Goal: Check status: Check status

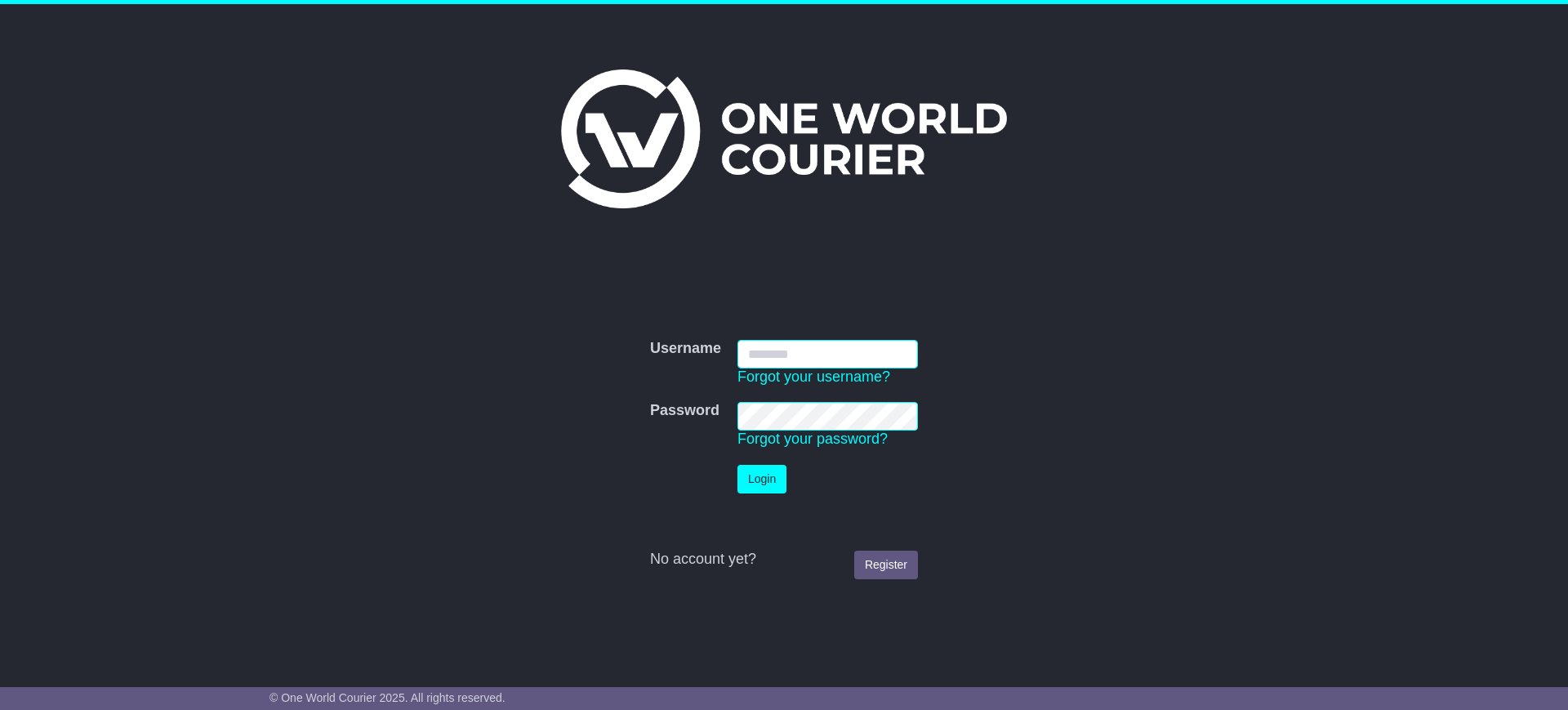
type input "**********"
click at [771, 477] on button "Login" at bounding box center [761, 479] width 49 height 29
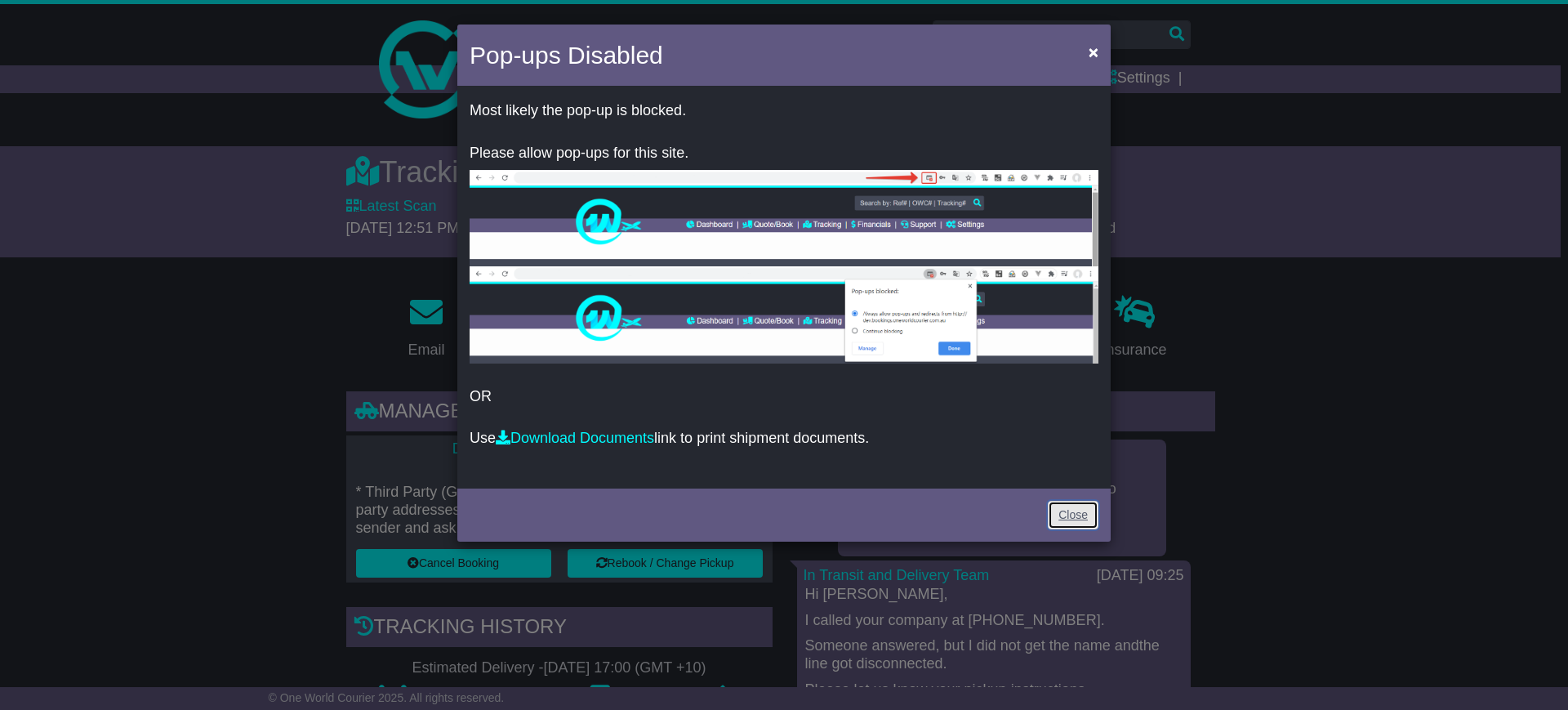
click at [1066, 508] on link "Close" at bounding box center [1073, 515] width 50 height 29
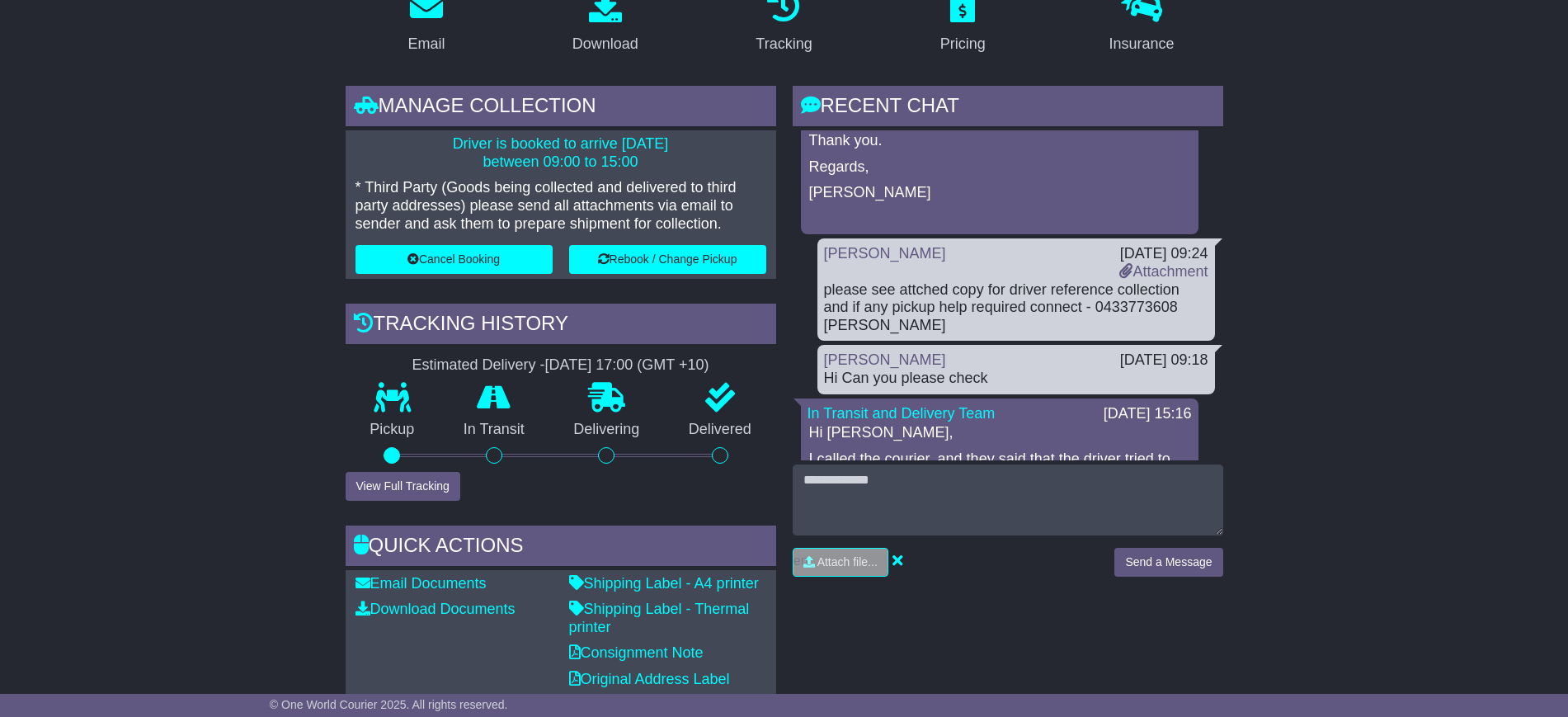
scroll to position [309, 0]
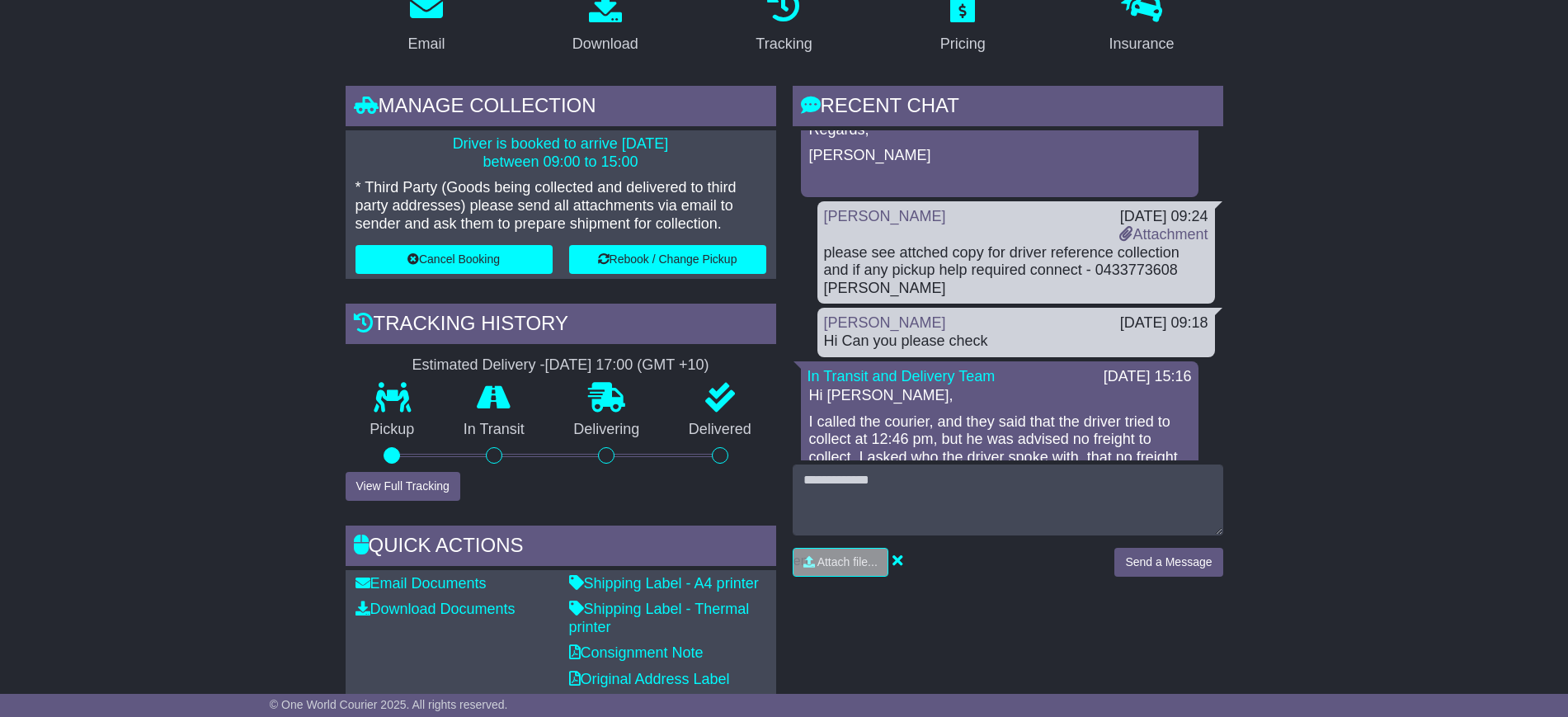
click at [1002, 653] on div "RECENT CHAT Loading... No messages 01 Oct 2025 09:25 Booking OWCID3000AU was as…" at bounding box center [1008, 406] width 447 height 642
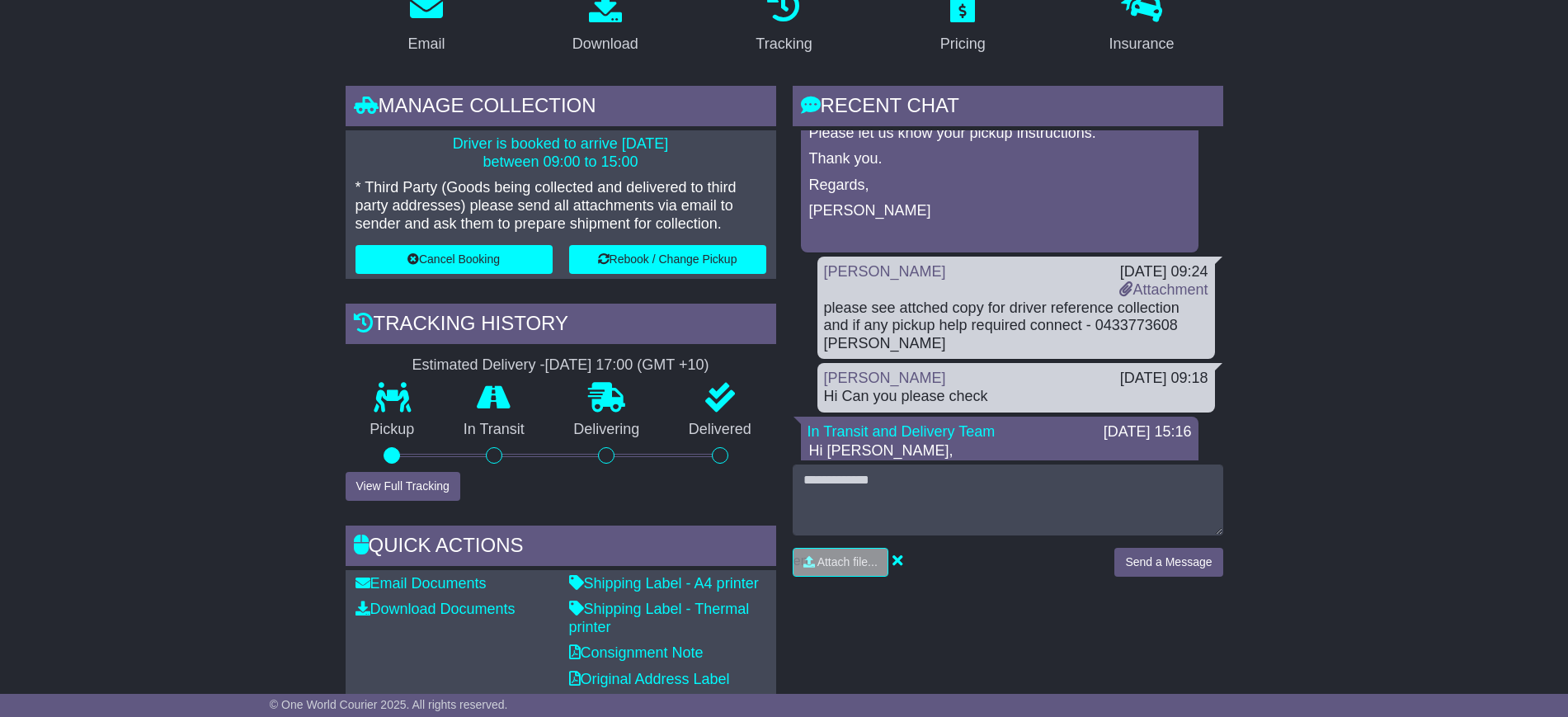
scroll to position [0, 0]
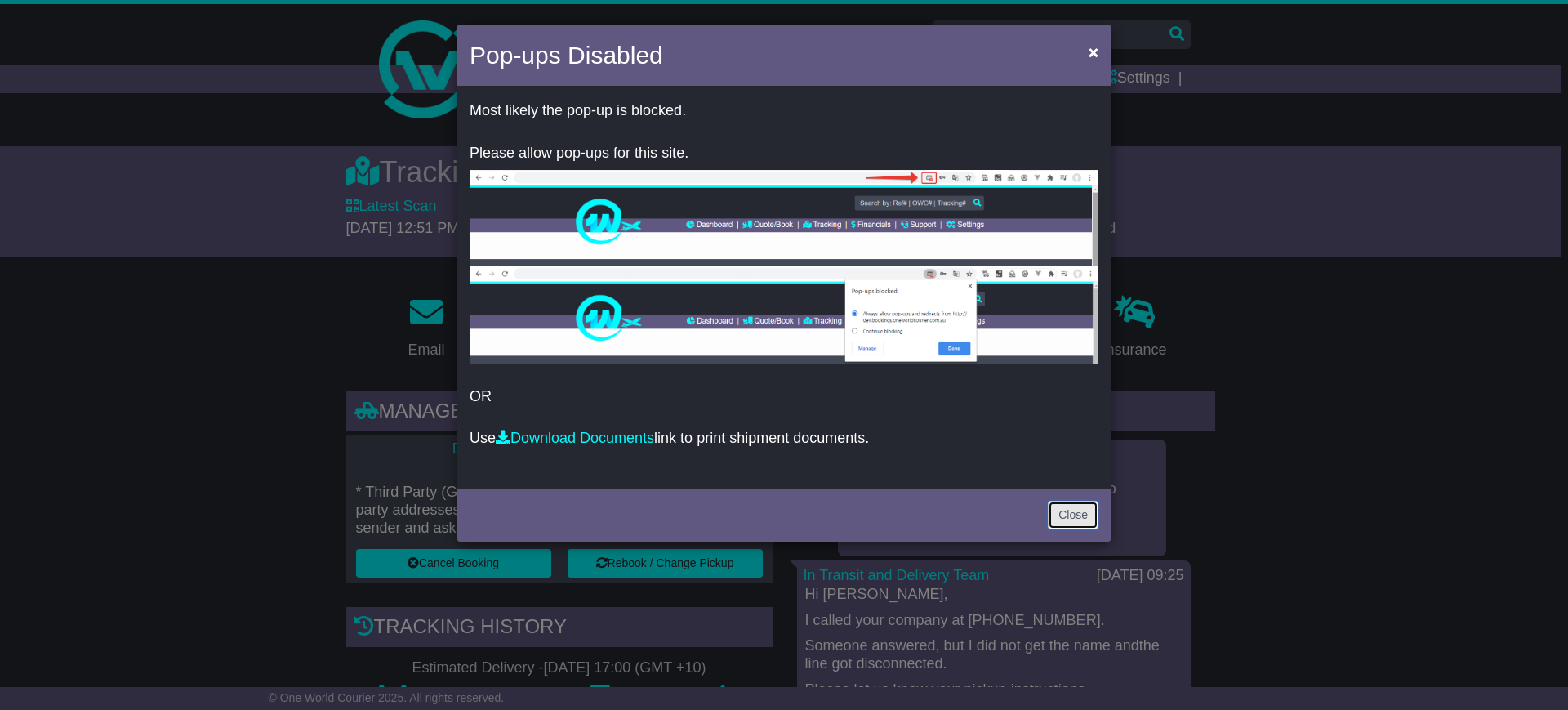
click at [1070, 518] on link "Close" at bounding box center [1073, 515] width 50 height 29
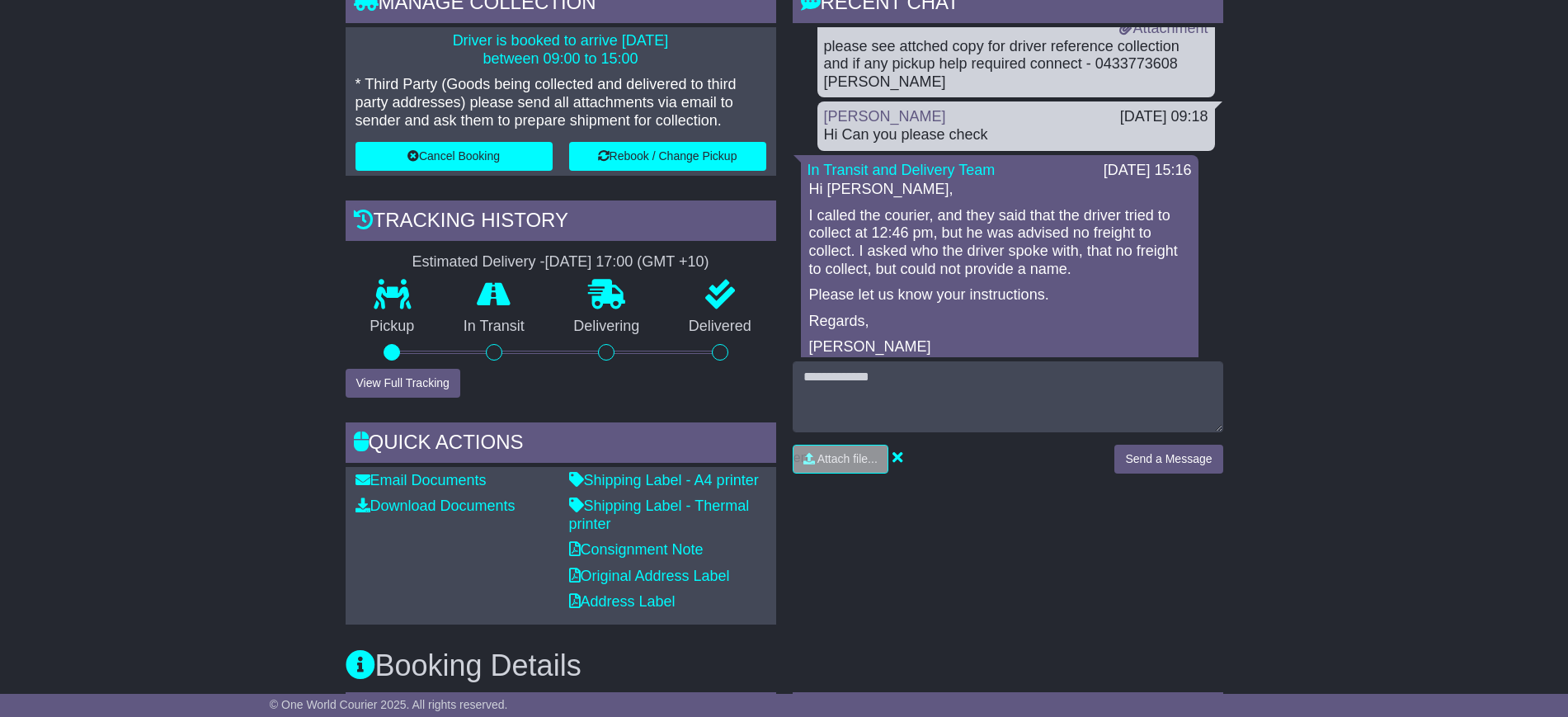
scroll to position [309, 0]
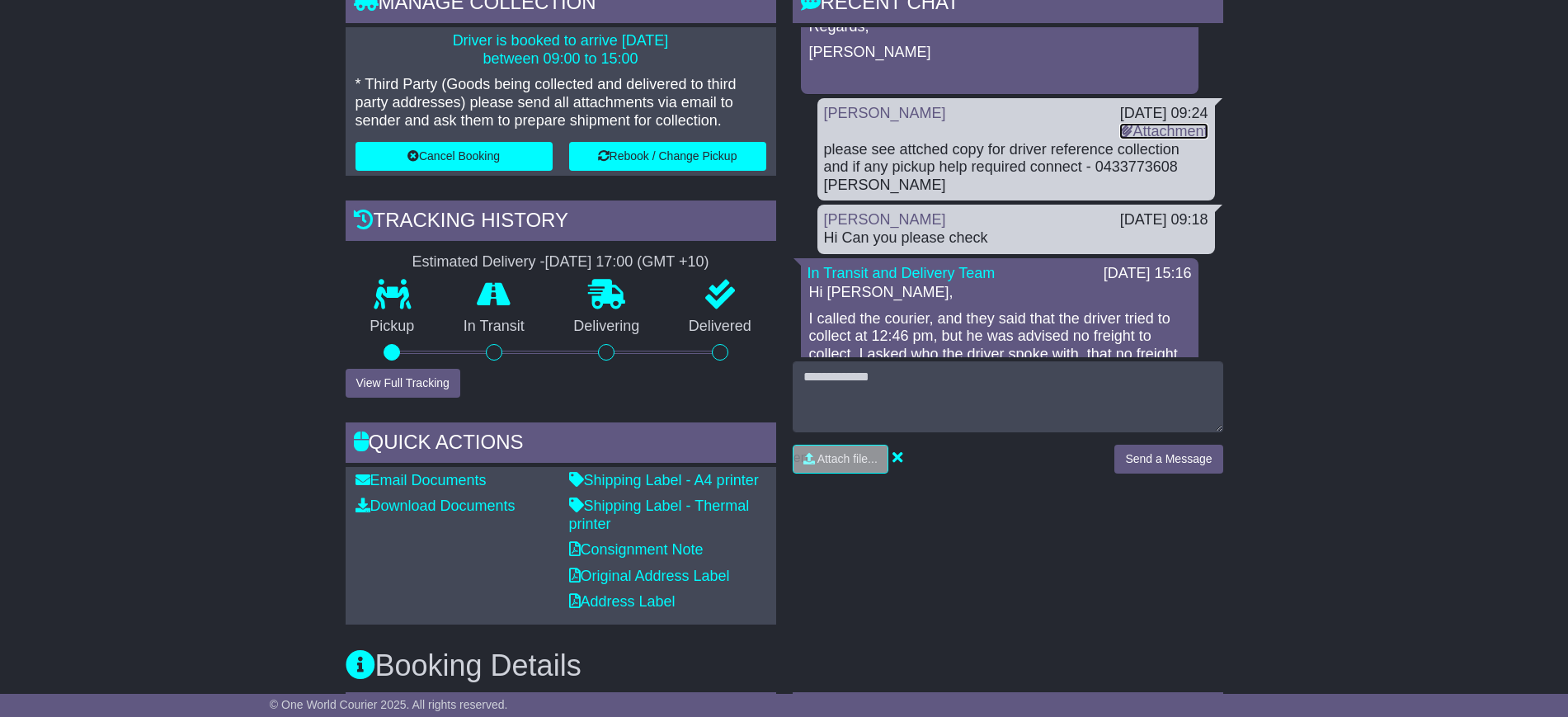
click at [1134, 131] on link "Attachment" at bounding box center [1164, 131] width 89 height 17
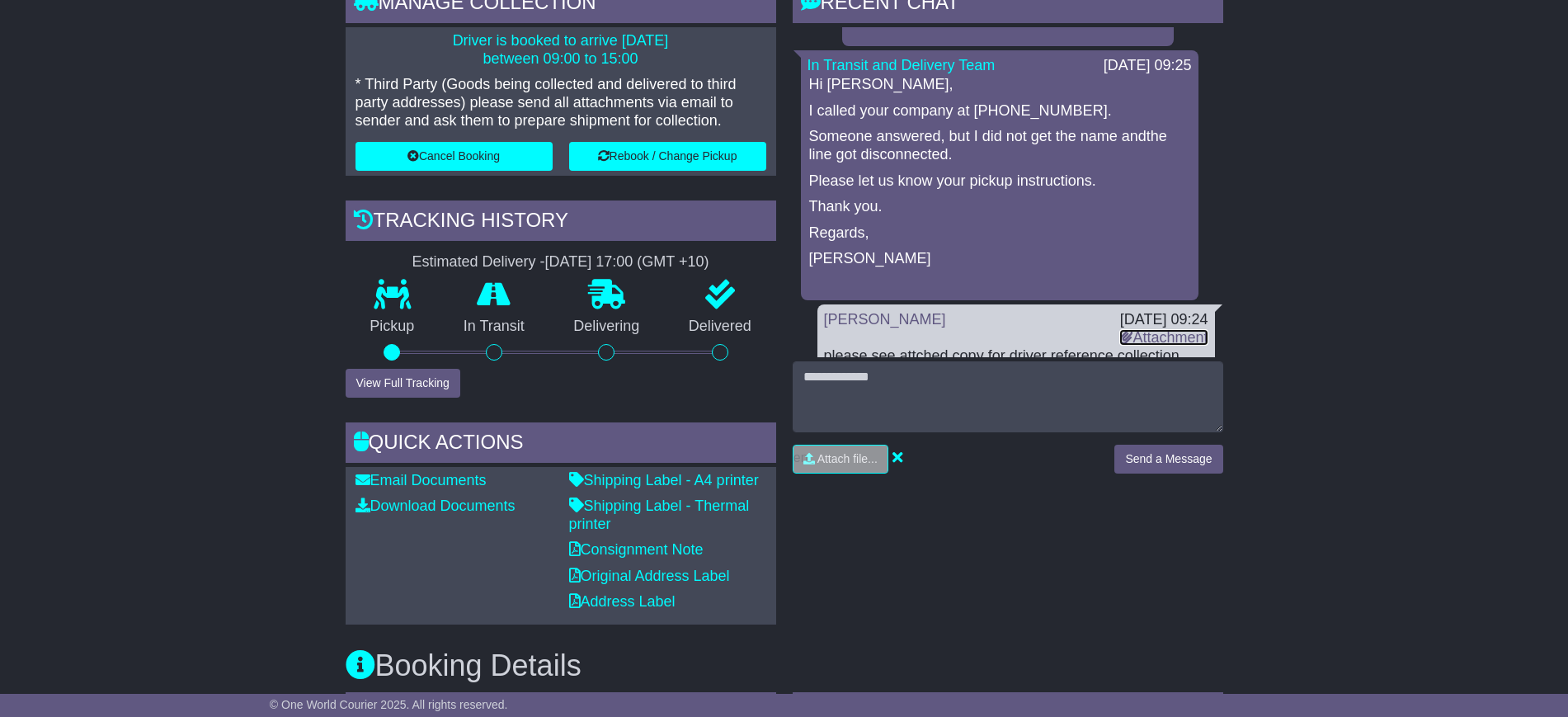
scroll to position [0, 0]
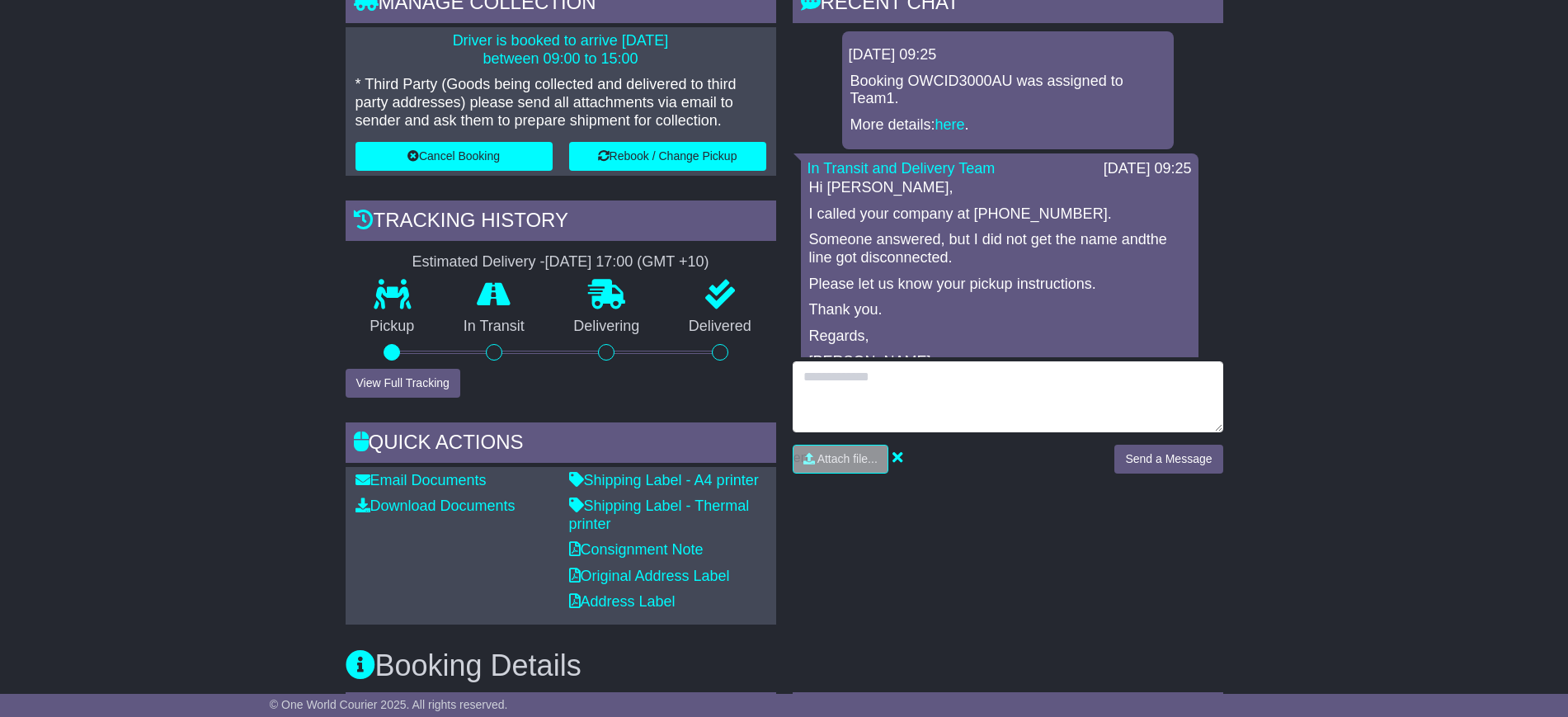
click at [850, 394] on textarea at bounding box center [1009, 396] width 431 height 71
type textarea "**********"
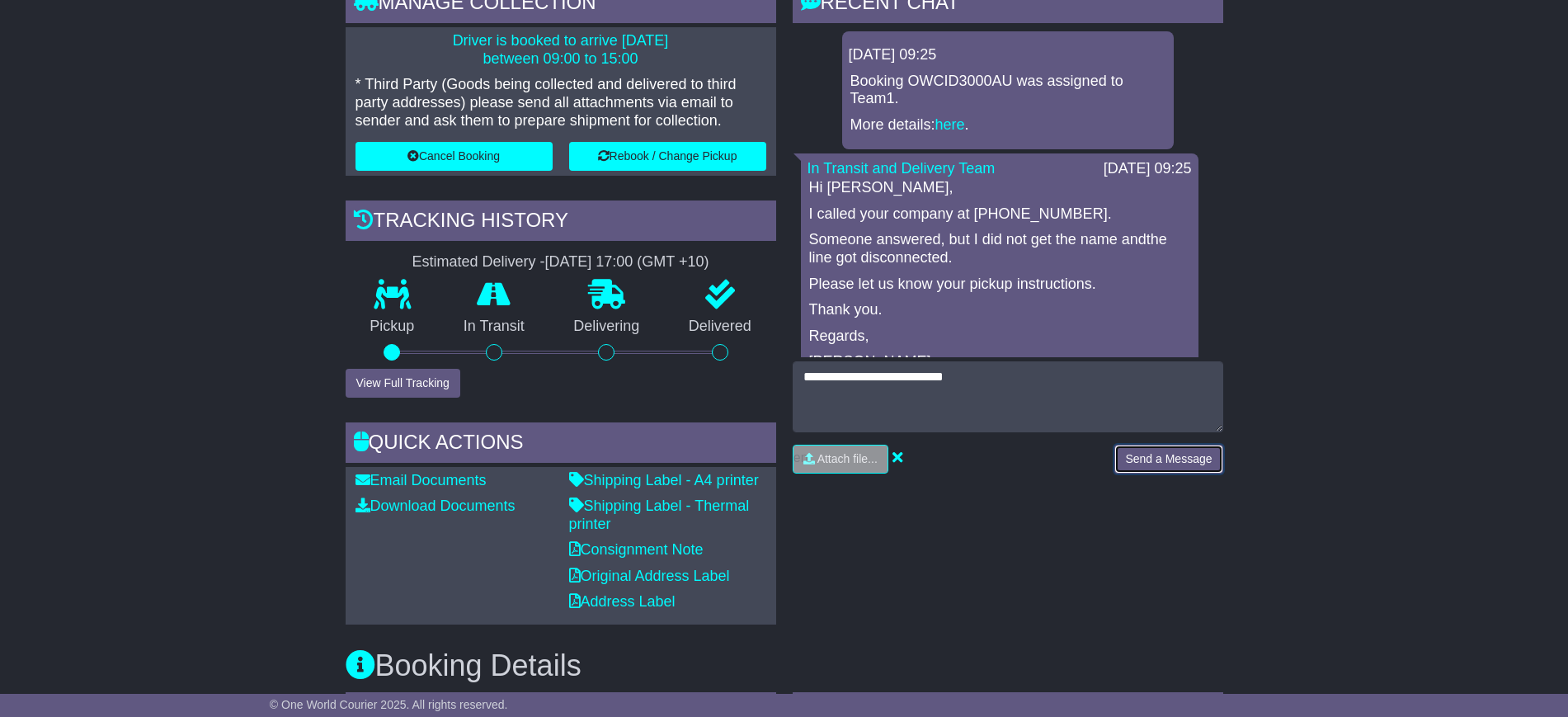
click at [1149, 455] on button "Send a Message" at bounding box center [1168, 459] width 108 height 29
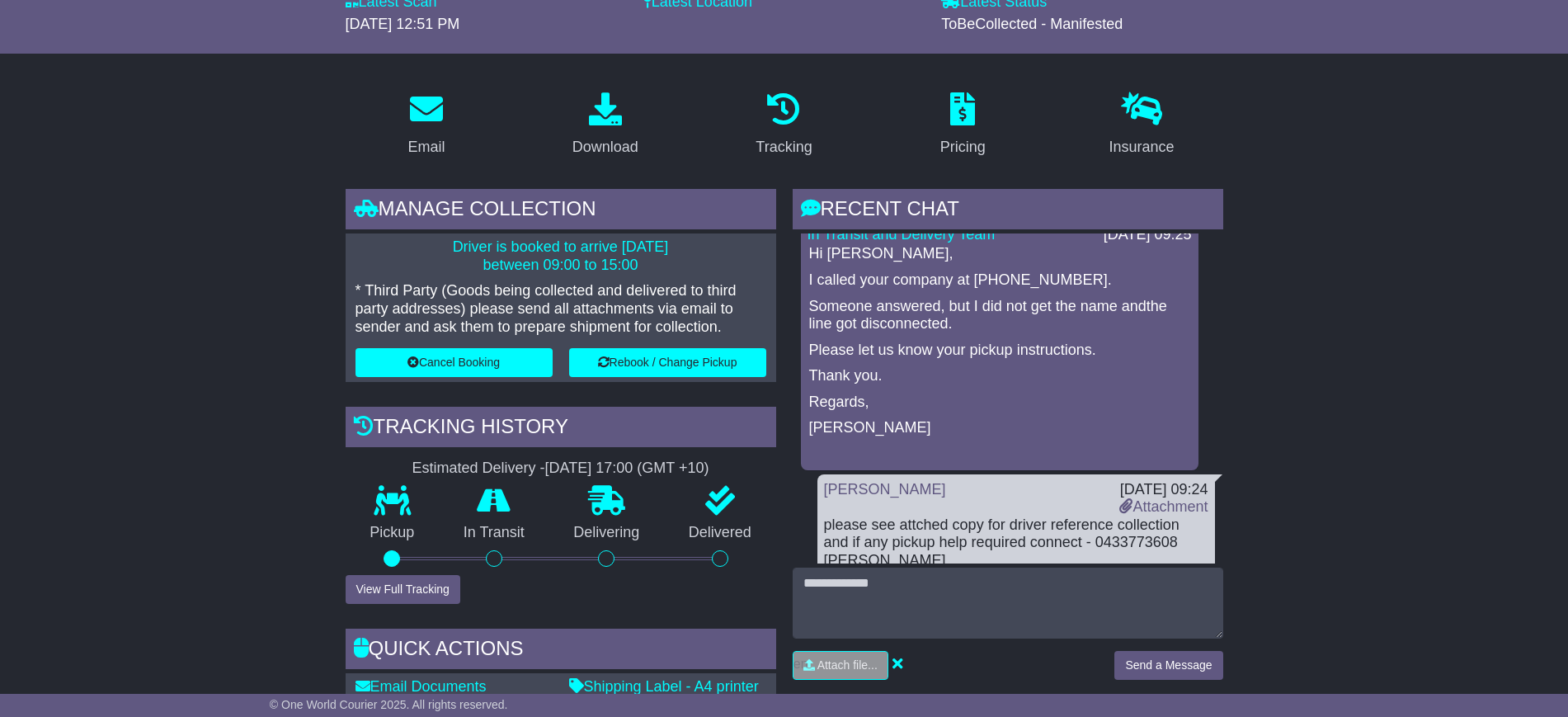
scroll to position [207, 0]
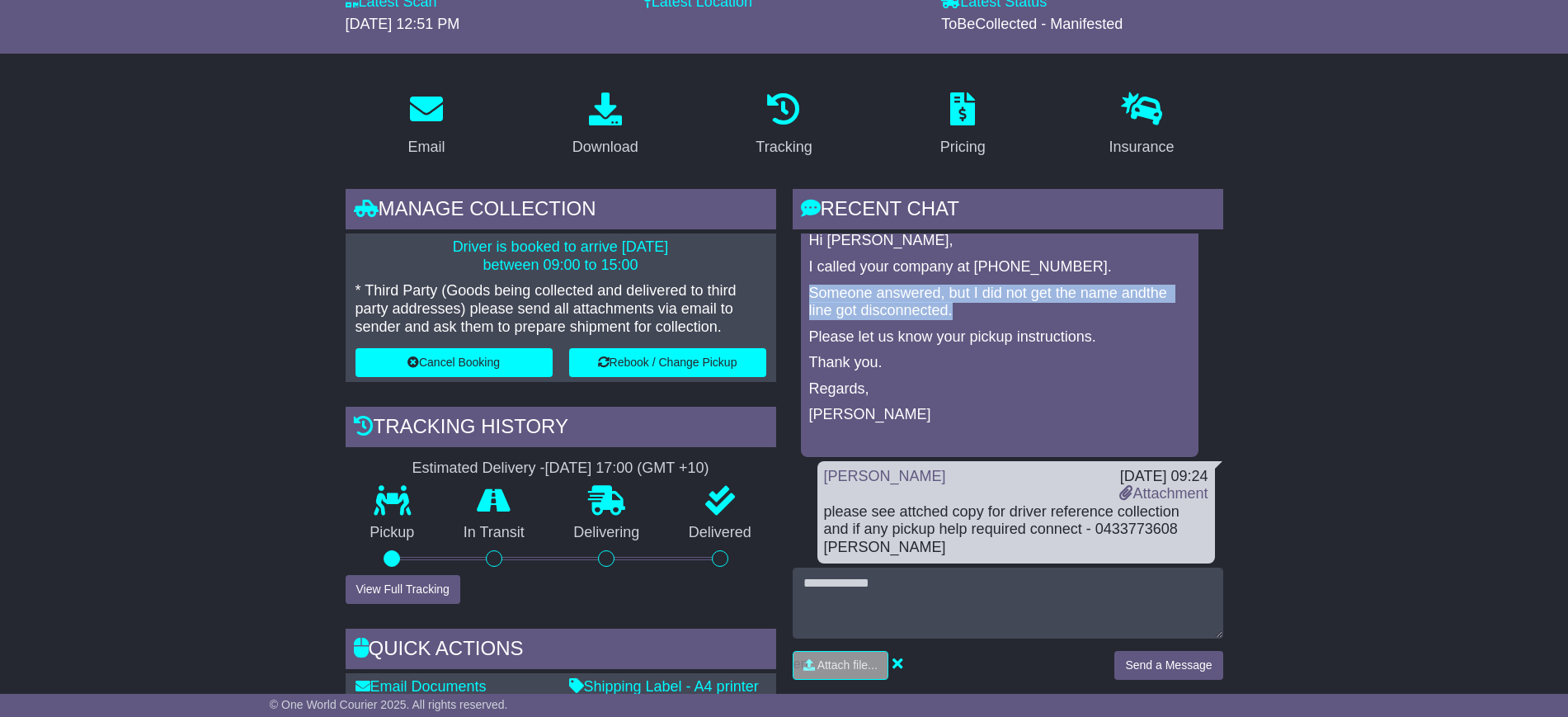
drag, startPoint x: 958, startPoint y: 311, endPoint x: 810, endPoint y: 295, distance: 148.9
click at [810, 295] on p "Someone answered, but I did not get the name andthe line got disconnected." at bounding box center [1000, 302] width 381 height 35
copy p "Someone answered, but I did not get the name andthe line got disconnected."
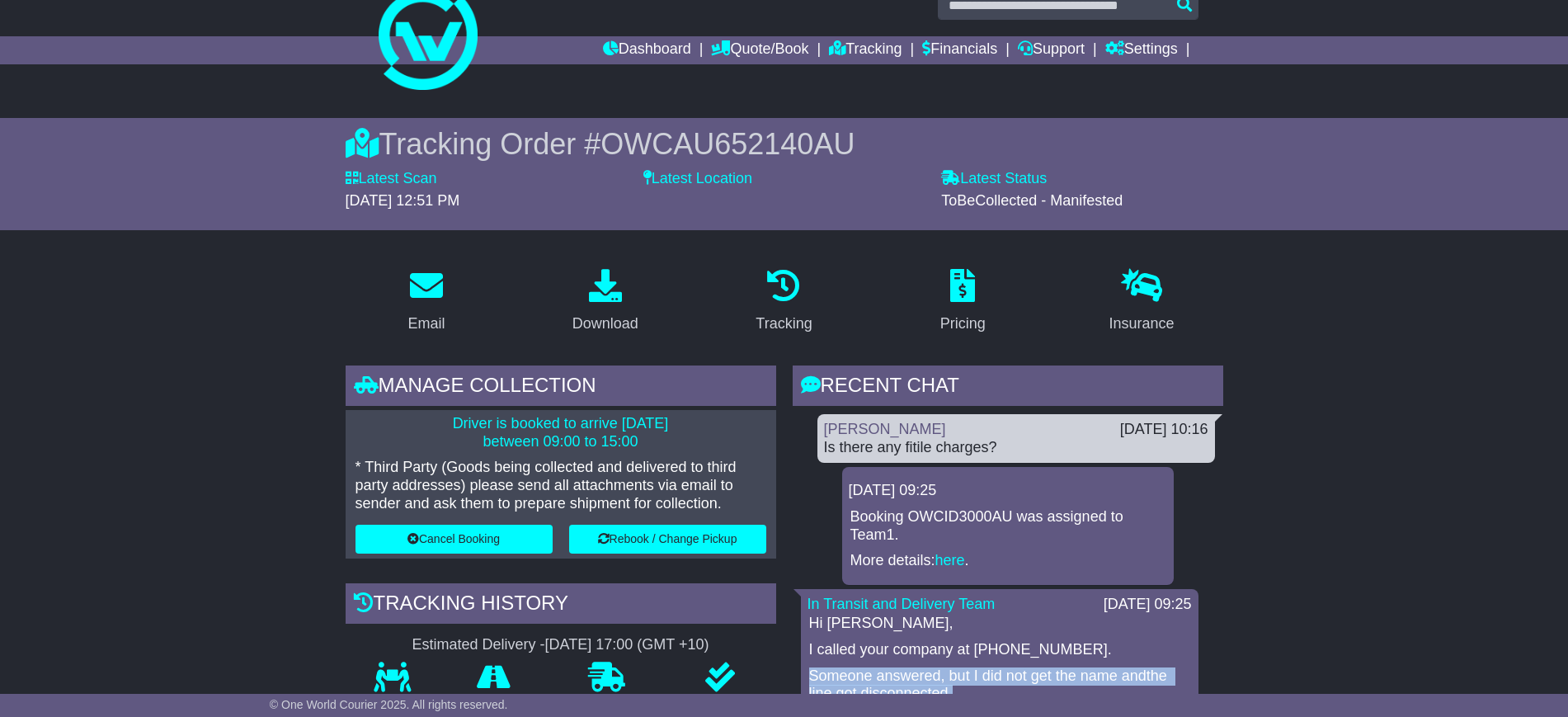
scroll to position [0, 0]
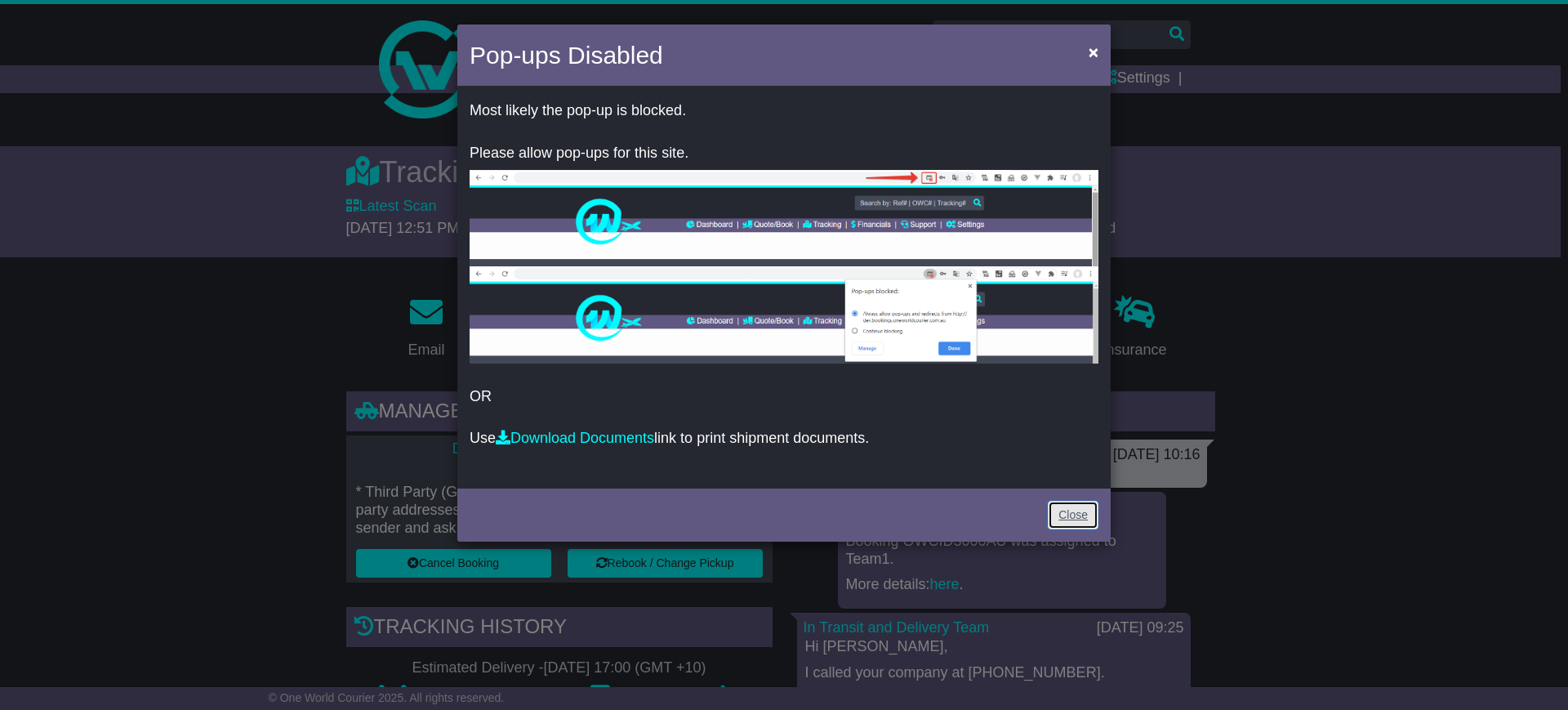
click at [1068, 519] on link "Close" at bounding box center [1073, 515] width 50 height 29
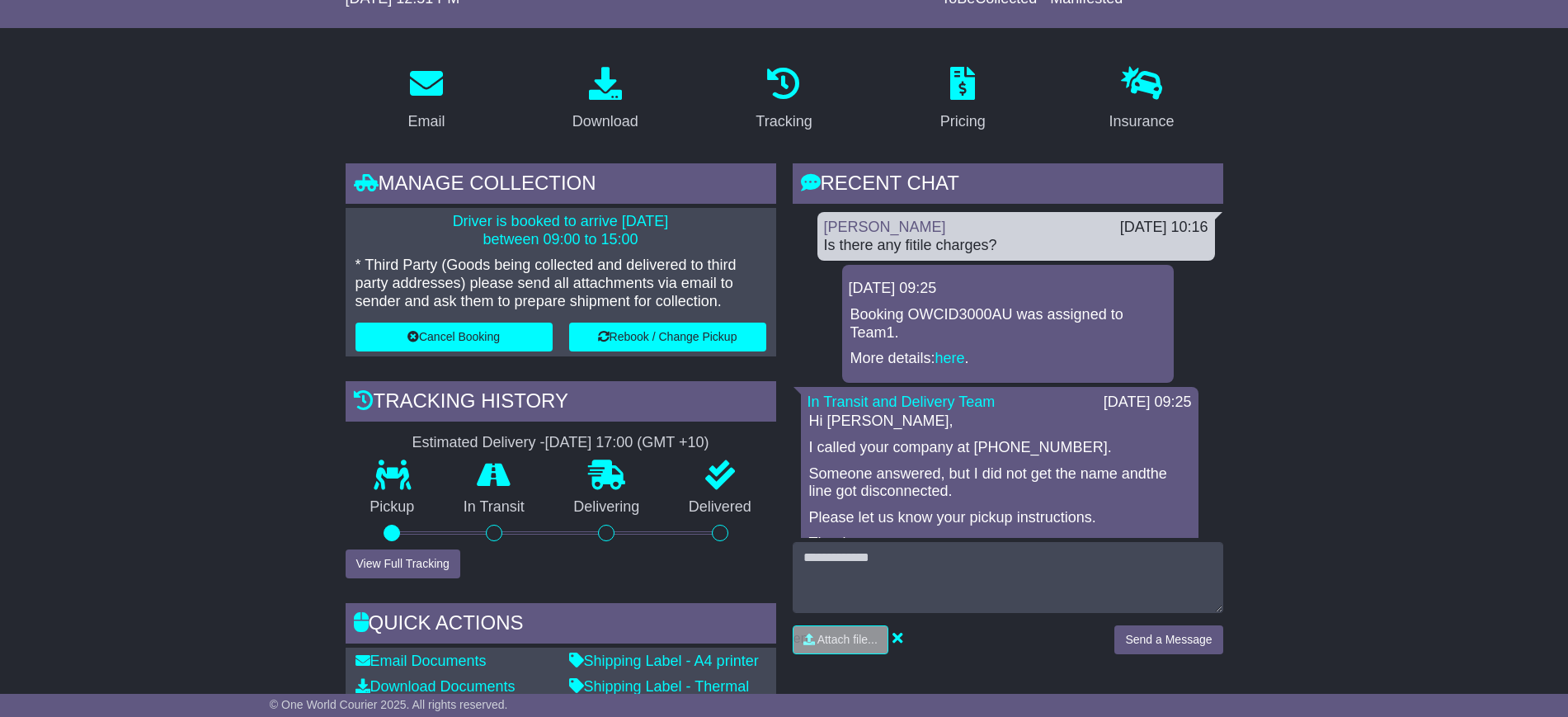
scroll to position [309, 0]
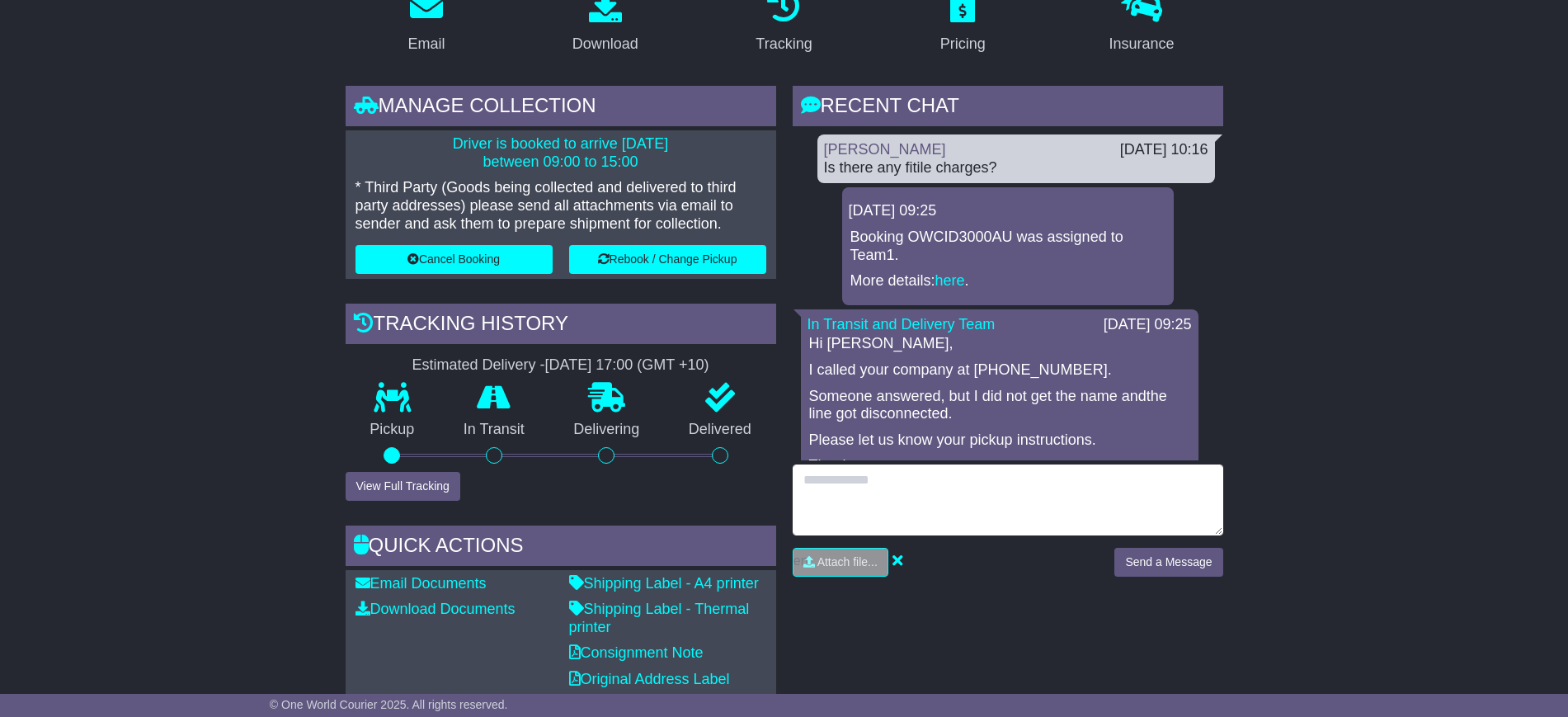
click at [860, 485] on textarea at bounding box center [1009, 500] width 431 height 71
type textarea "**********"
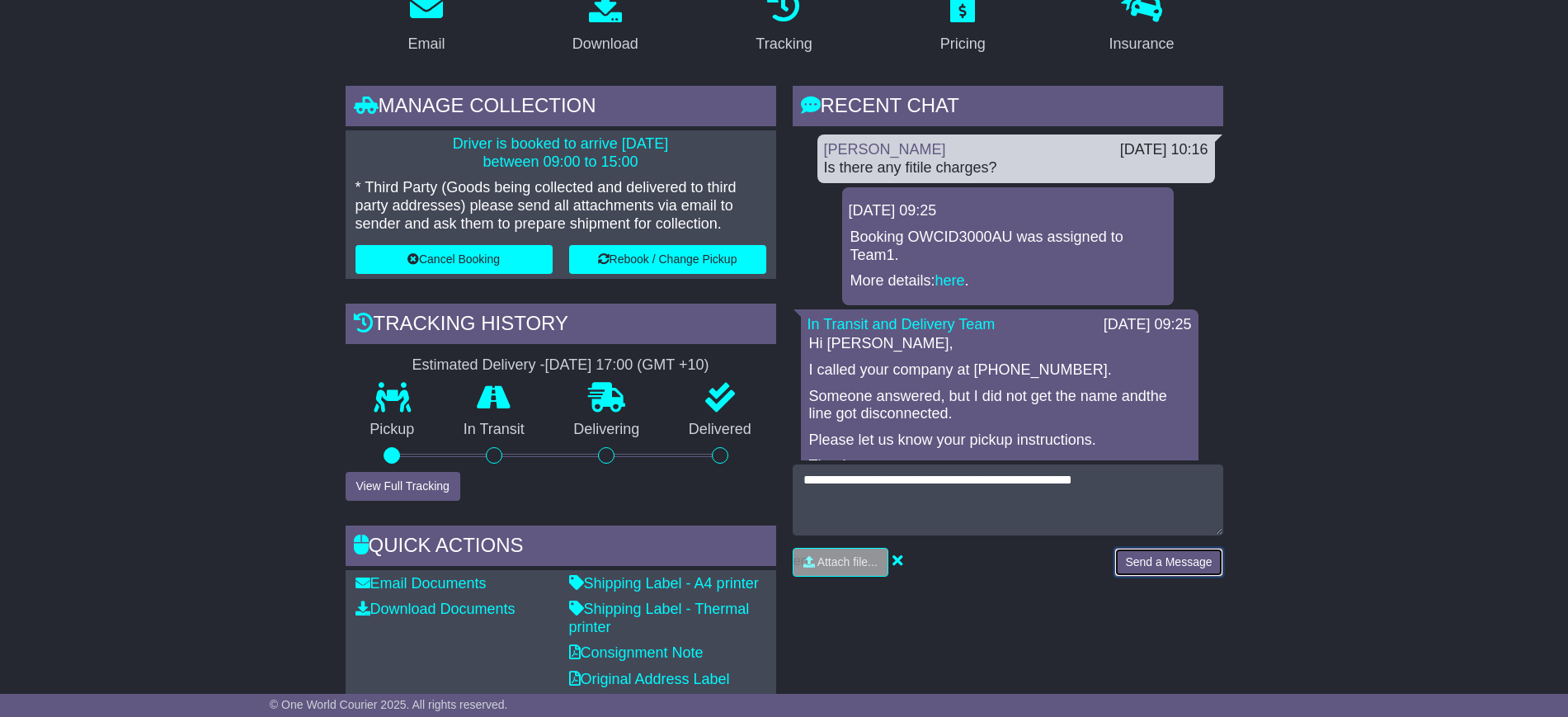
click at [1178, 551] on button "Send a Message" at bounding box center [1168, 562] width 108 height 29
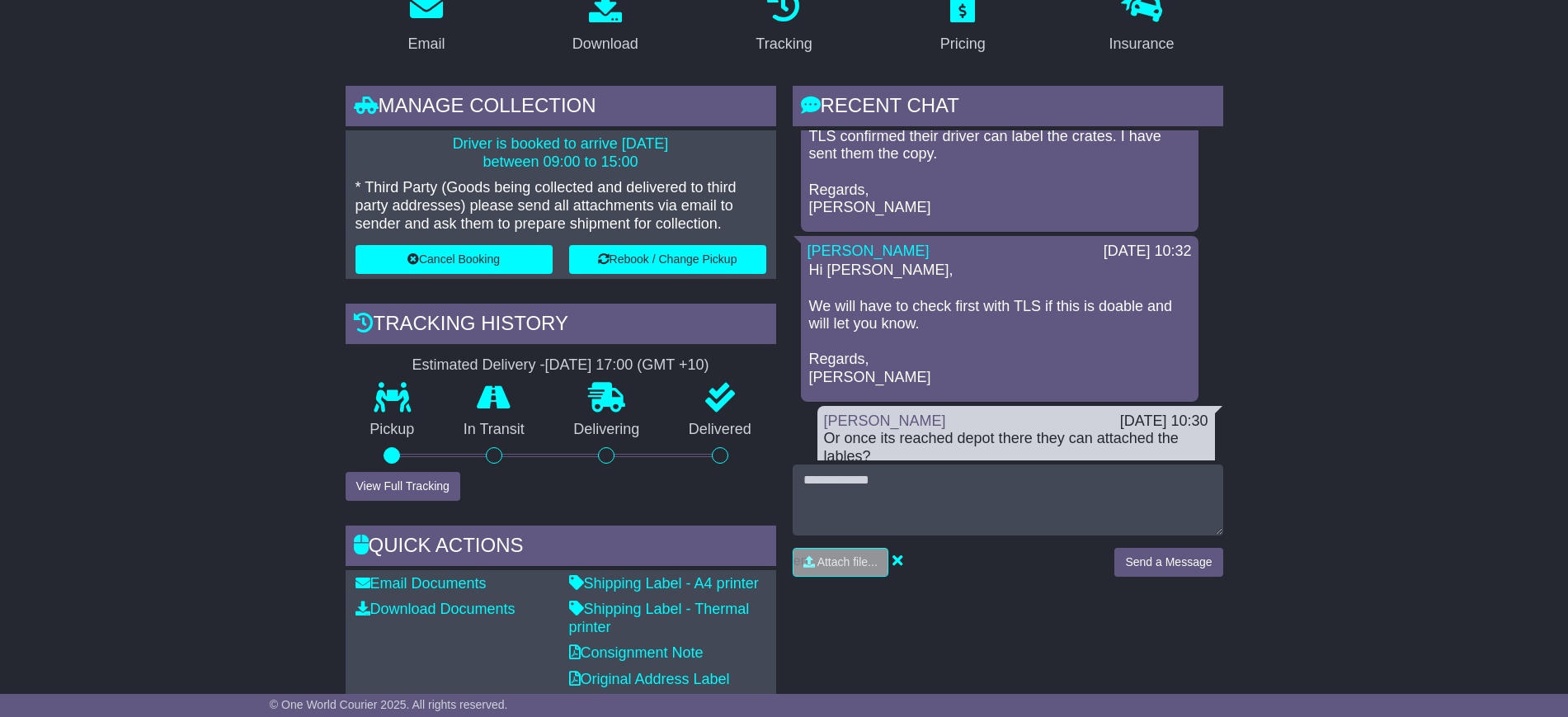
scroll to position [0, 0]
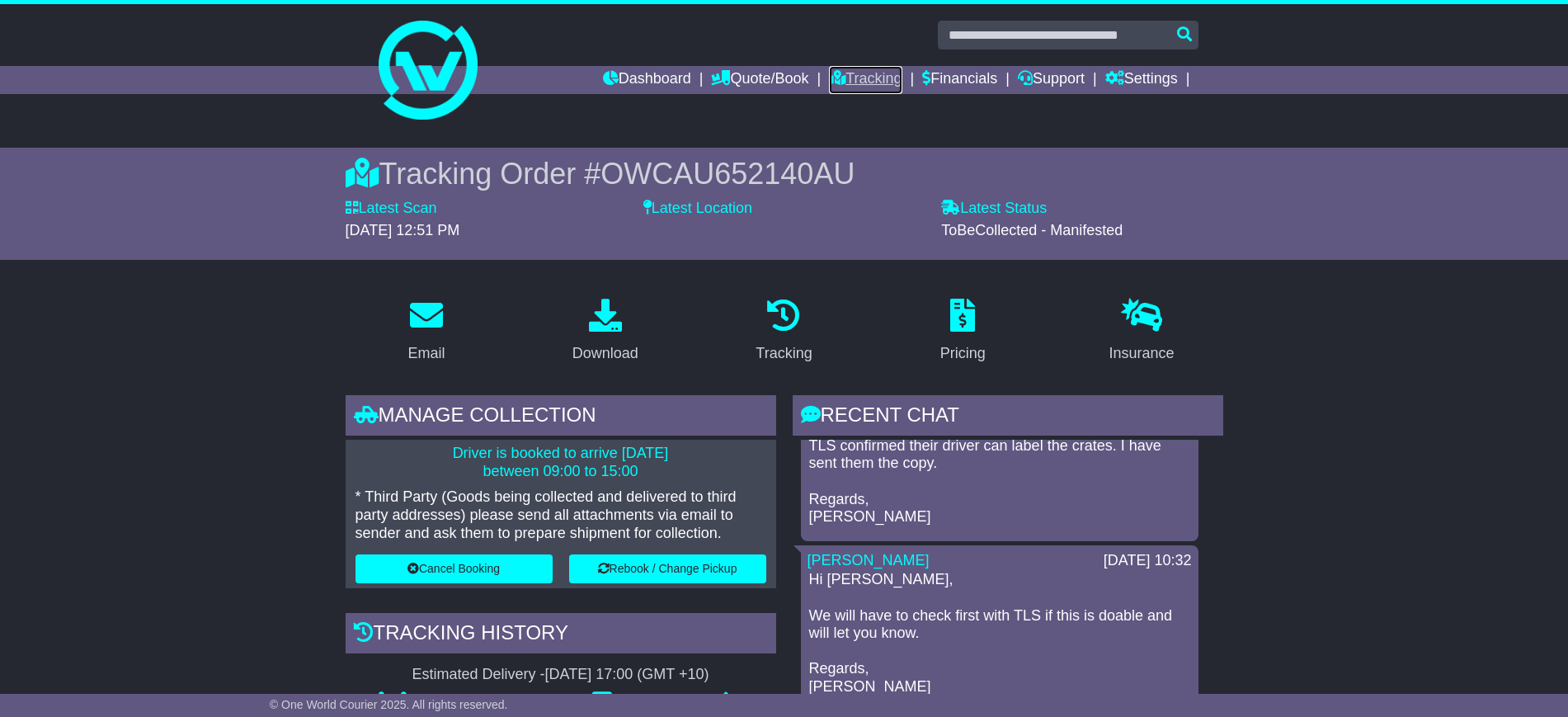
click at [835, 75] on link "Tracking" at bounding box center [865, 80] width 73 height 28
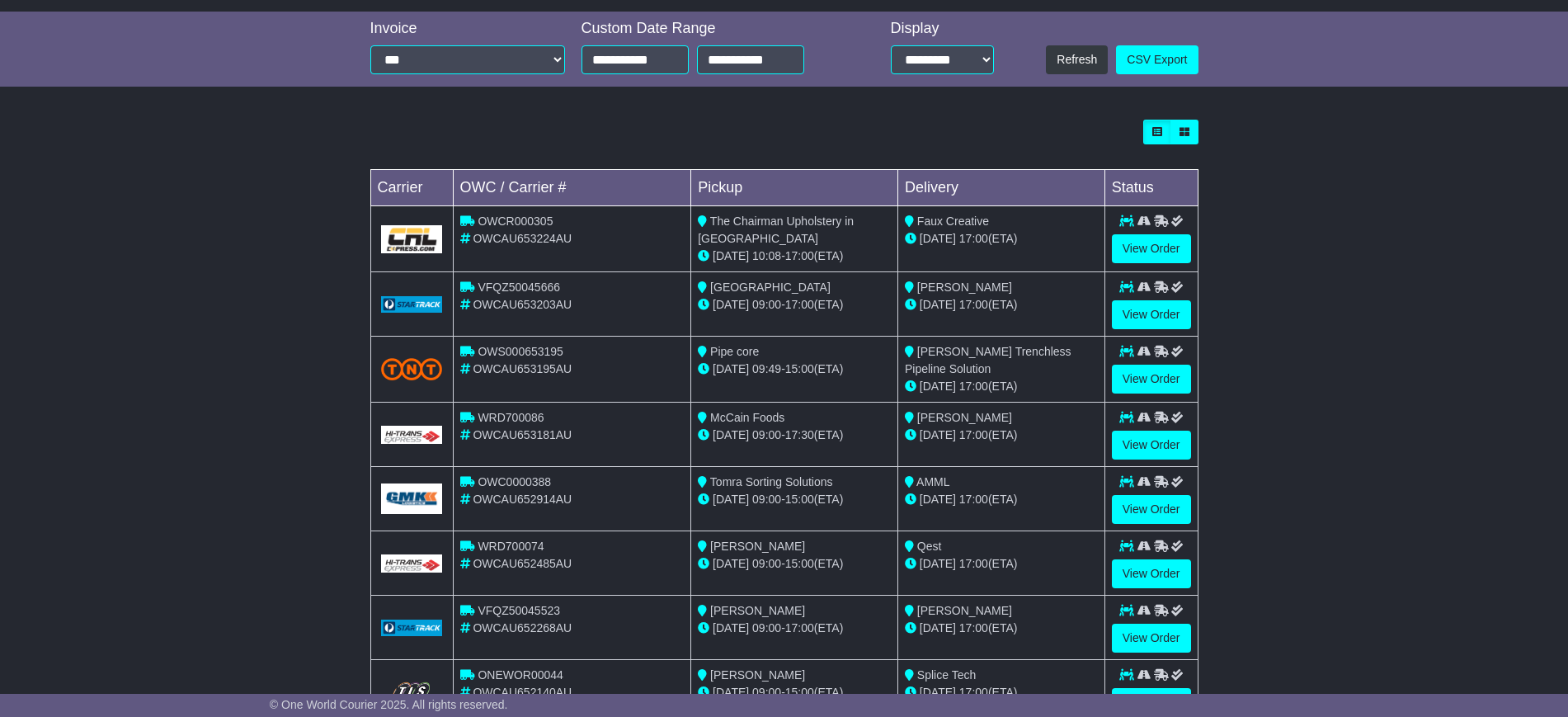
scroll to position [412, 0]
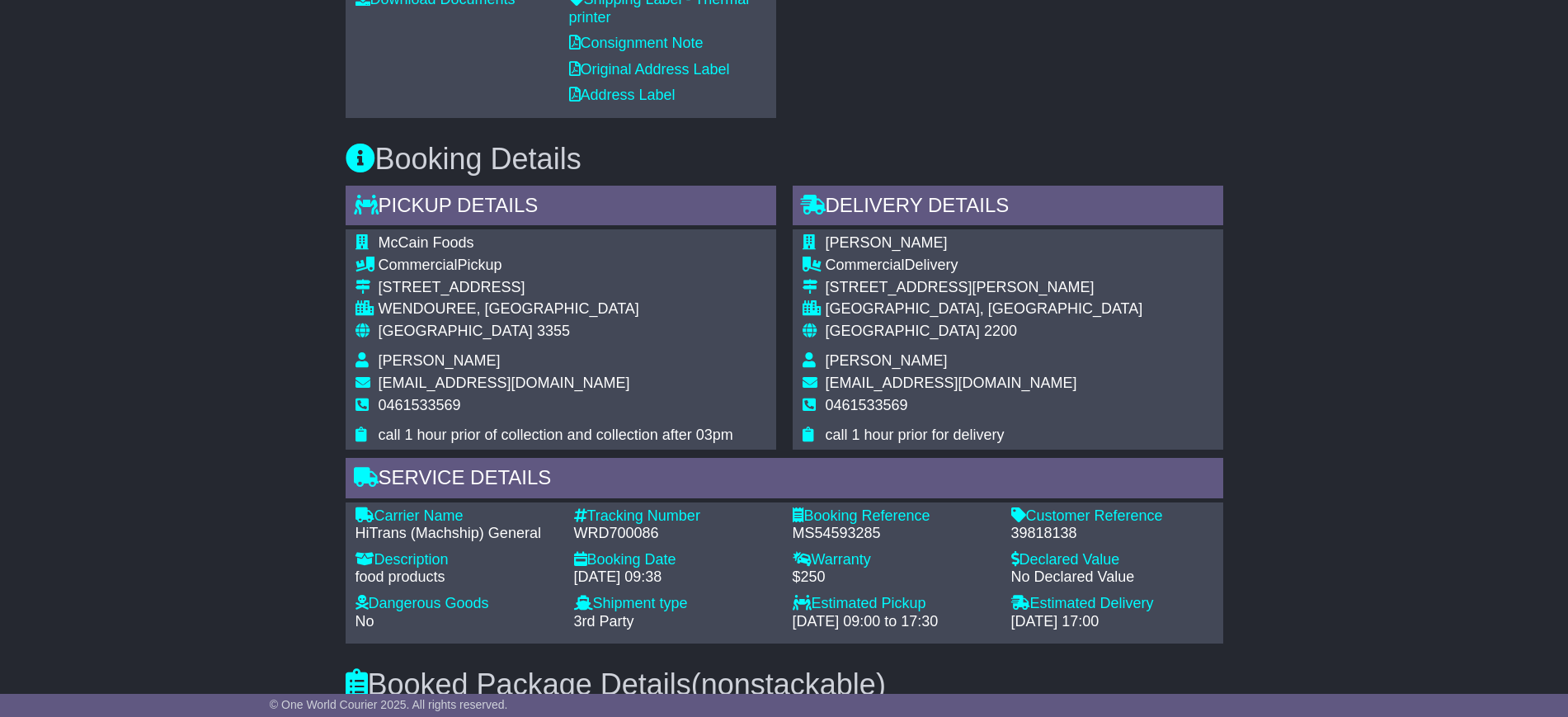
scroll to position [1031, 0]
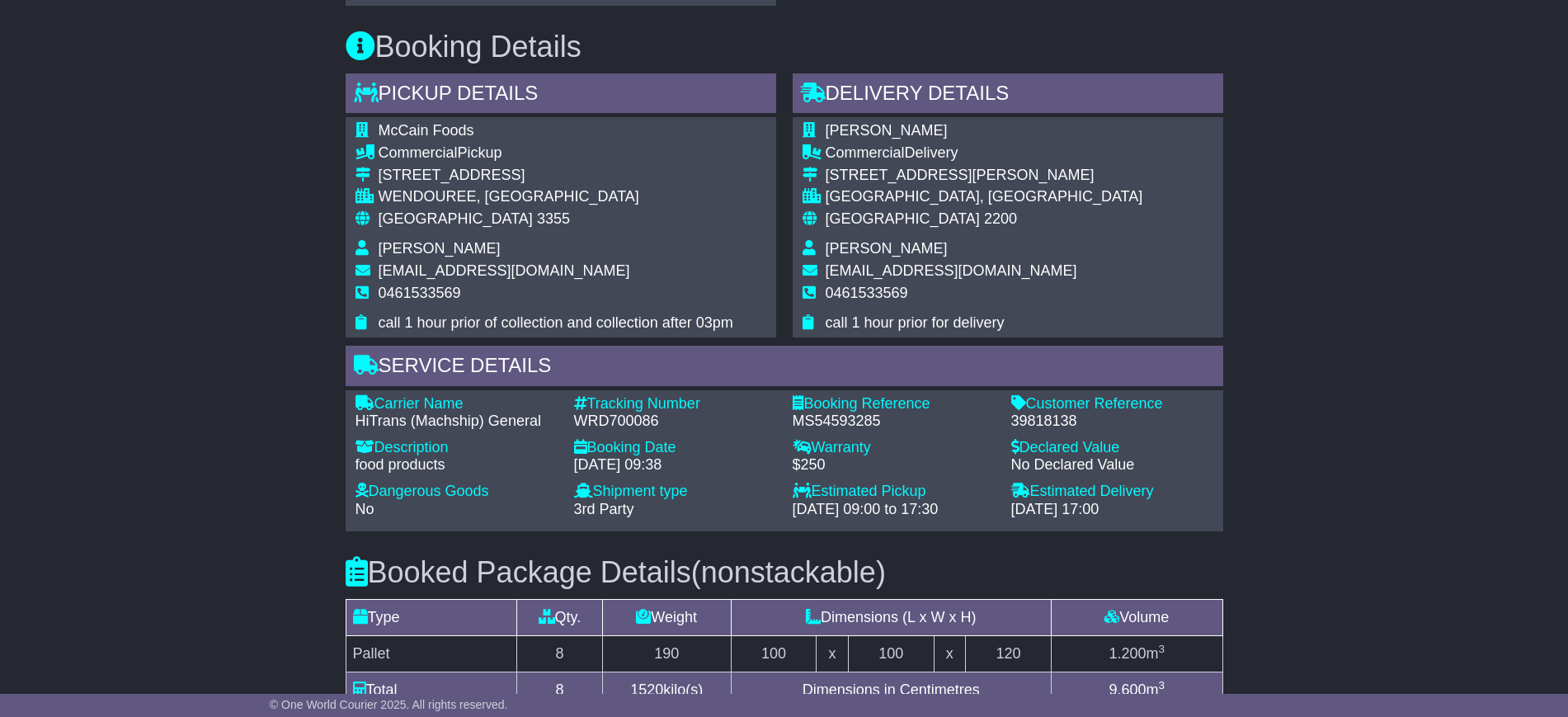
click at [1041, 417] on div "39818138" at bounding box center [1112, 421] width 202 height 19
copy div "39818138"
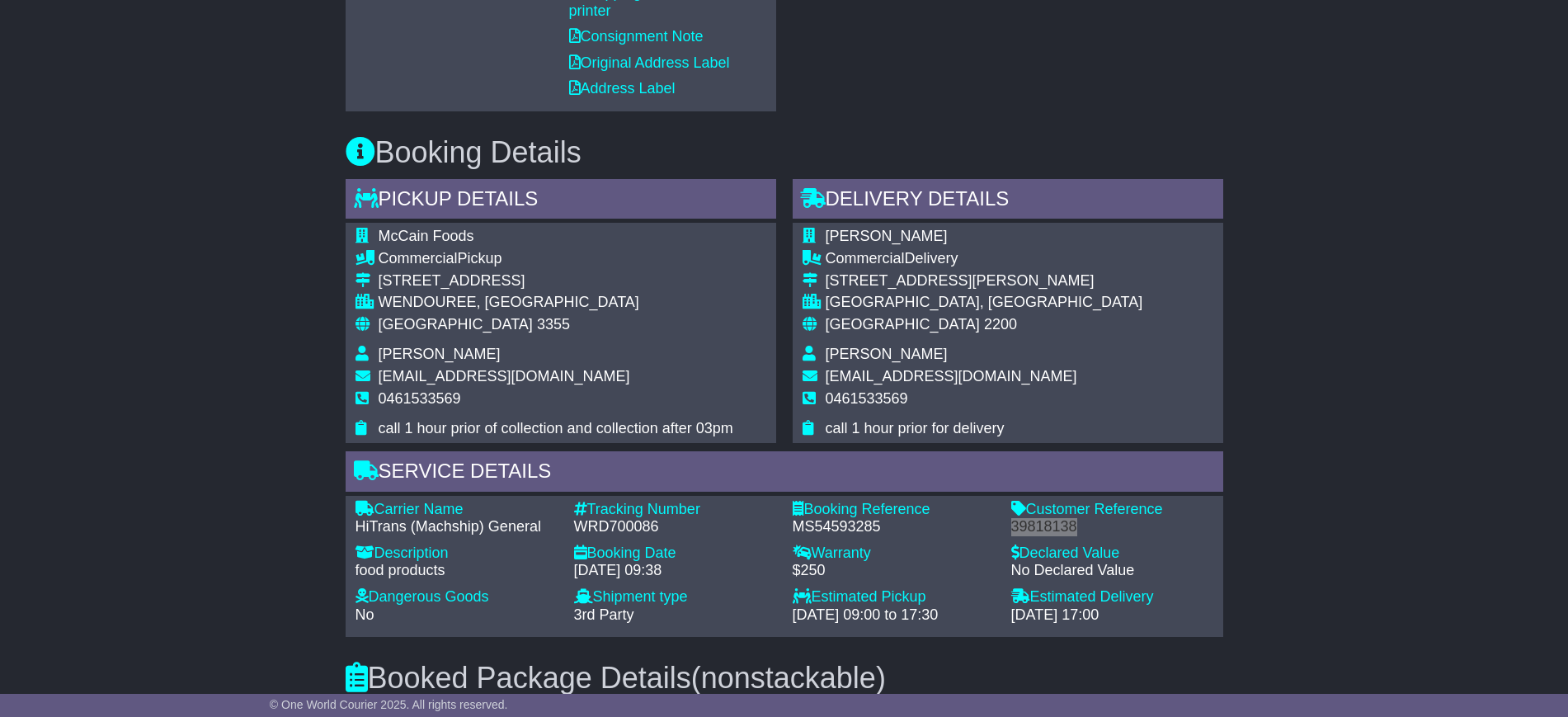
scroll to position [1029, 0]
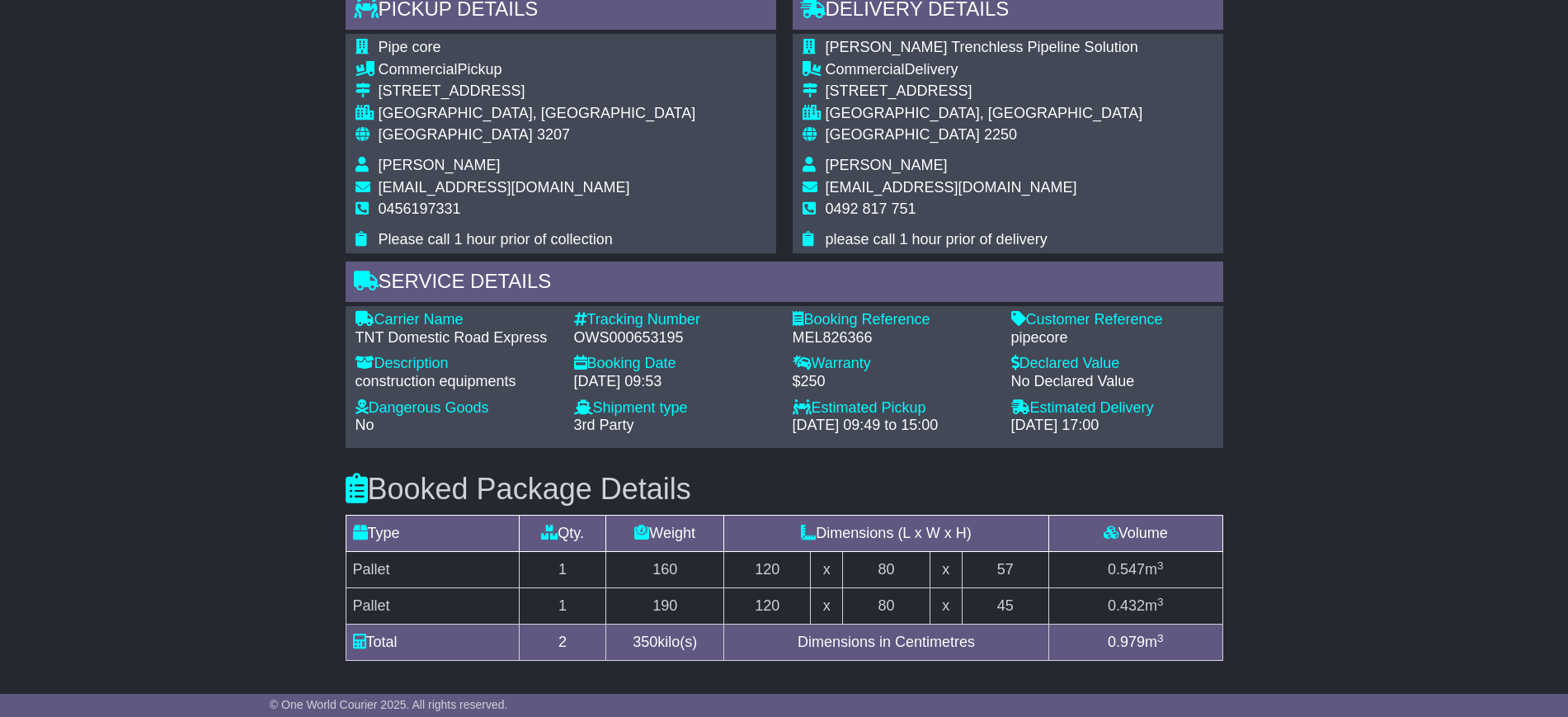
scroll to position [1513, 0]
